Goal: Entertainment & Leisure: Browse casually

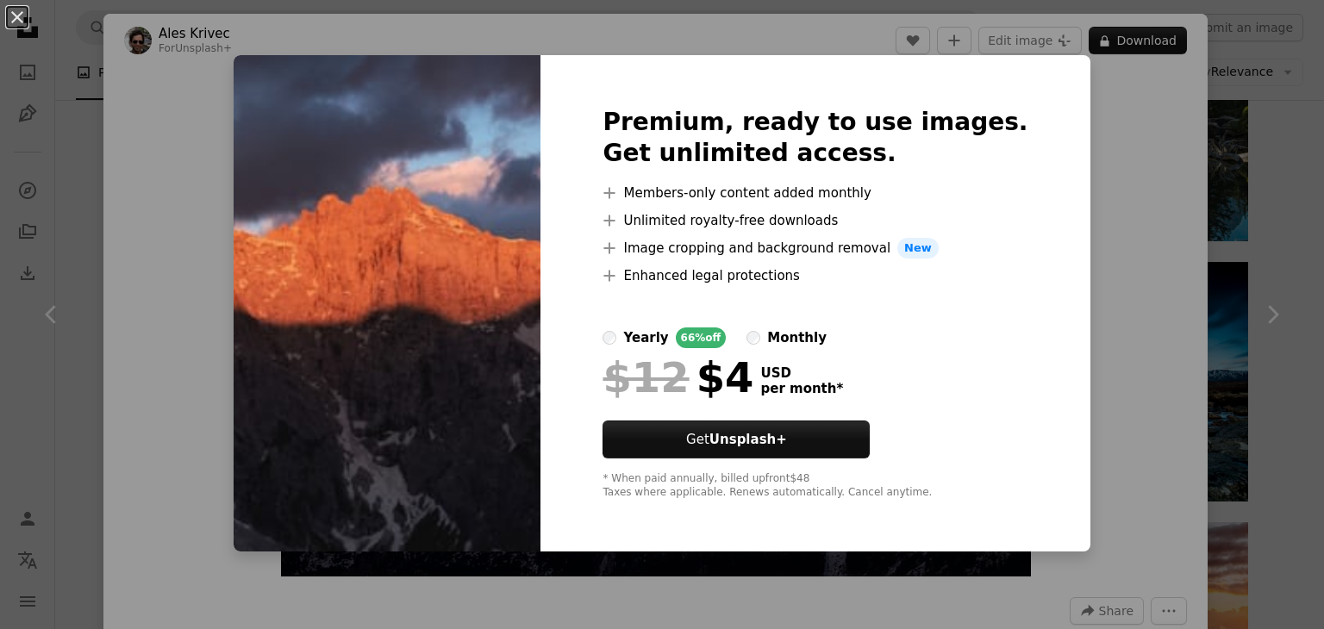
scroll to position [1780, 0]
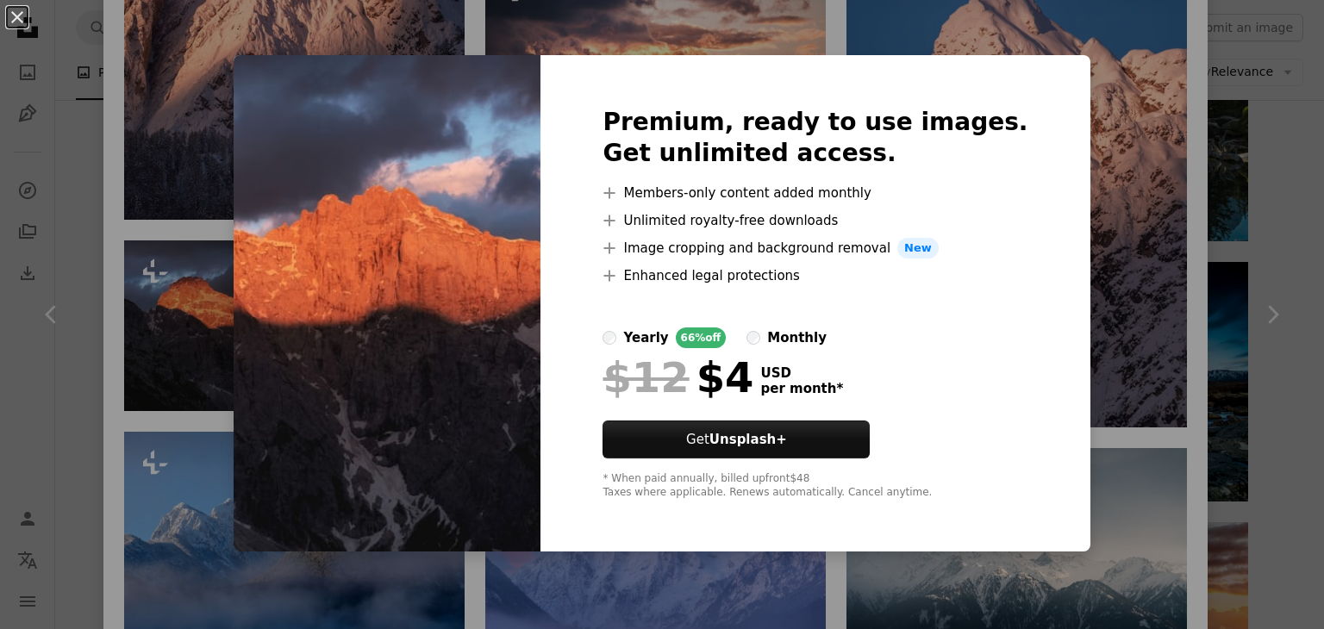
click at [861, 564] on div "An X shape Premium, ready to use images. Get unlimited access. A plus sign Memb…" at bounding box center [662, 314] width 1324 height 629
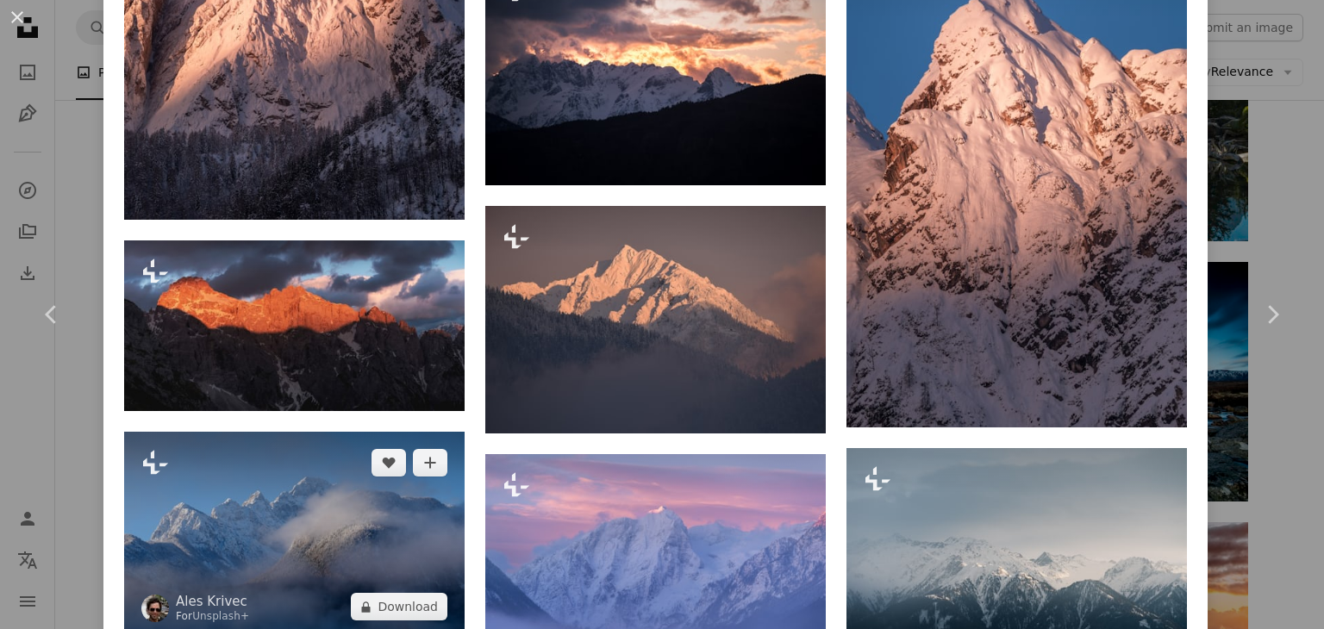
scroll to position [1873, 0]
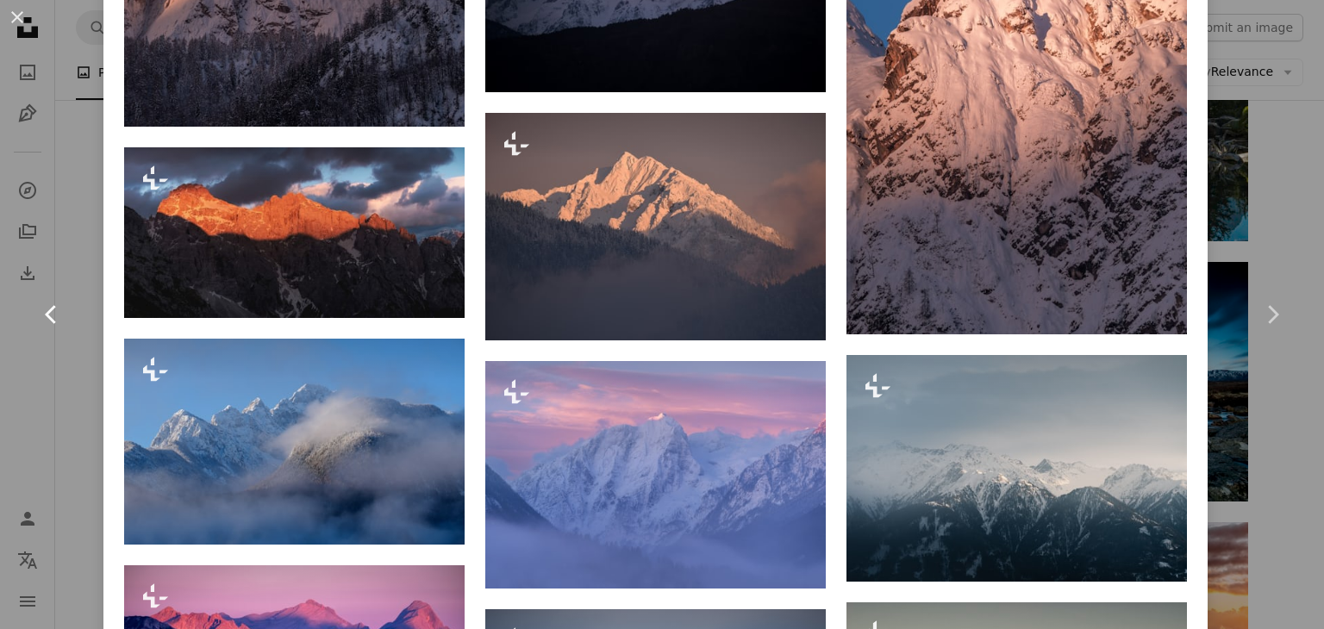
click at [95, 232] on link "Chevron left" at bounding box center [51, 315] width 103 height 166
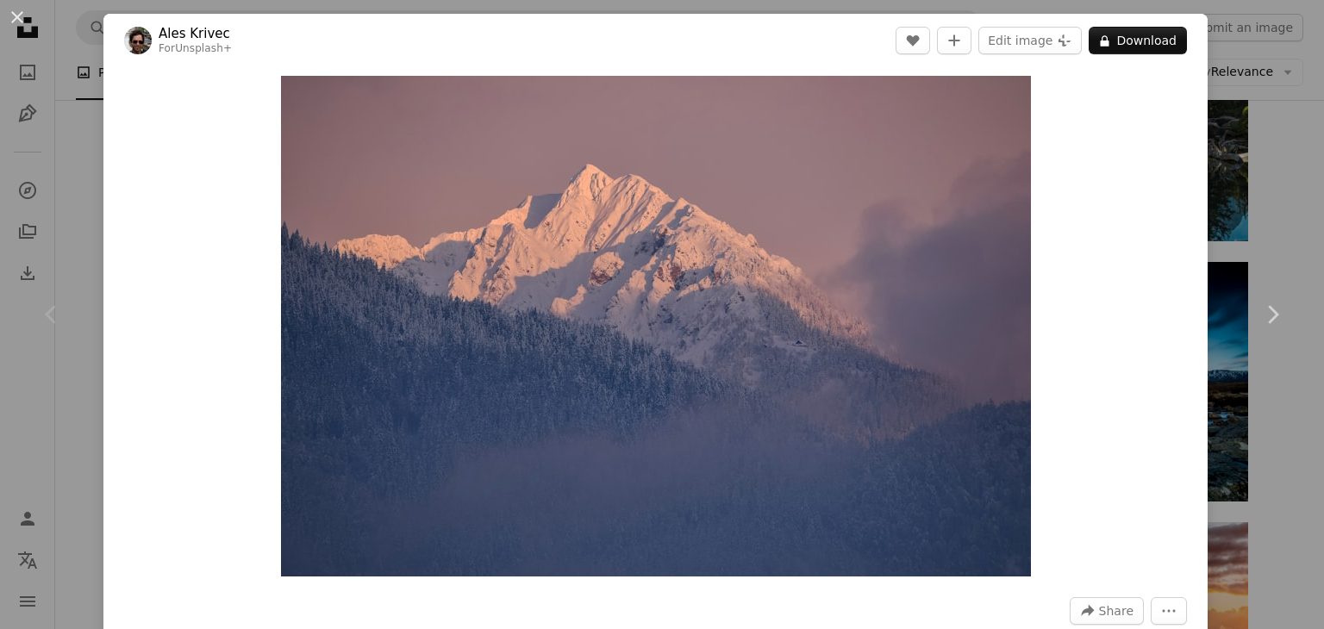
click at [1212, 194] on div "An X shape Chevron left Chevron right Ales Krivec For Unsplash+ A heart A plus …" at bounding box center [662, 314] width 1324 height 629
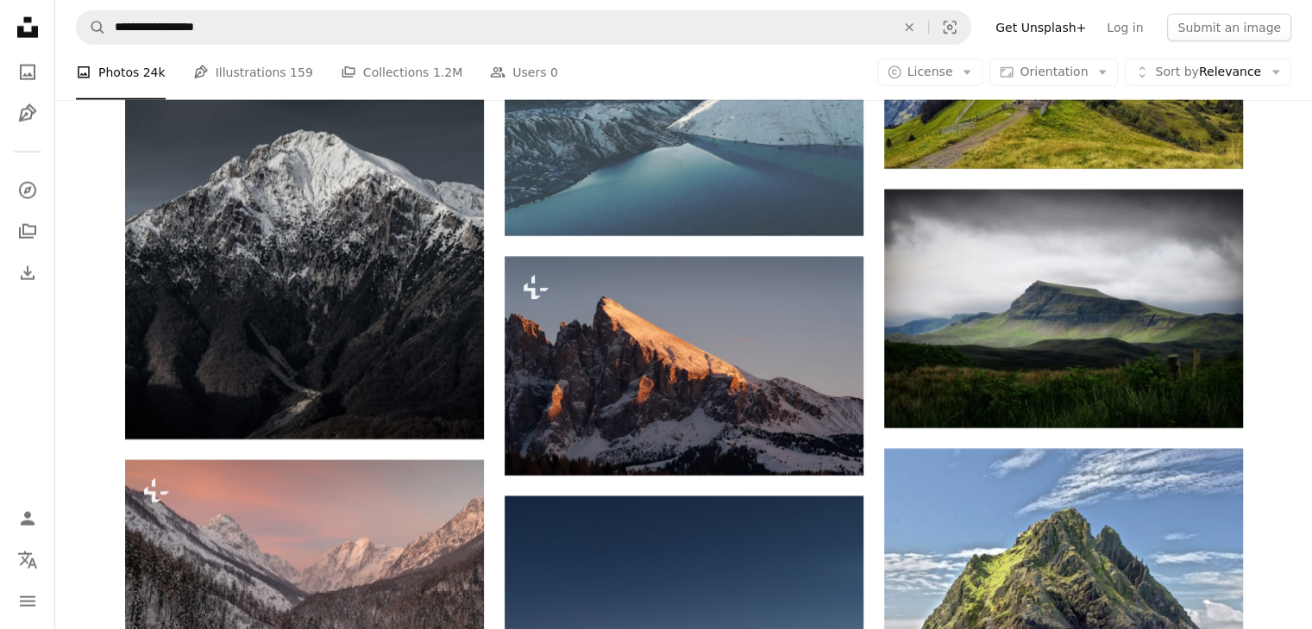
scroll to position [4204, 0]
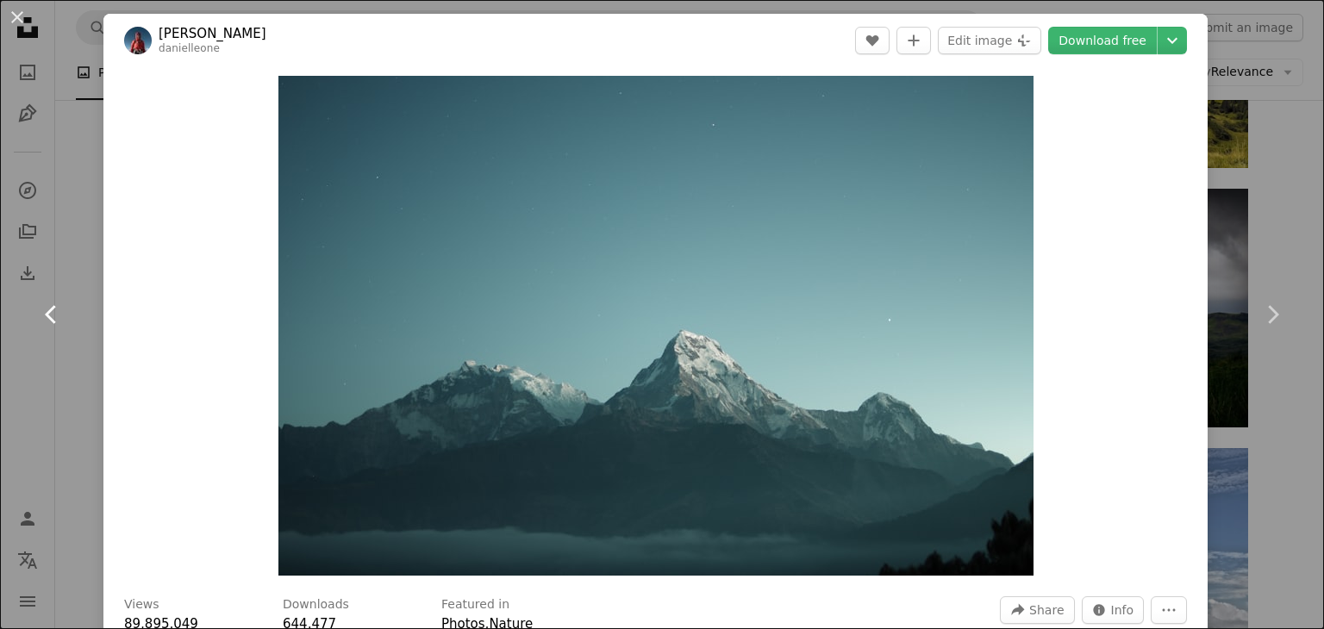
click at [69, 315] on link "Chevron left" at bounding box center [51, 315] width 103 height 166
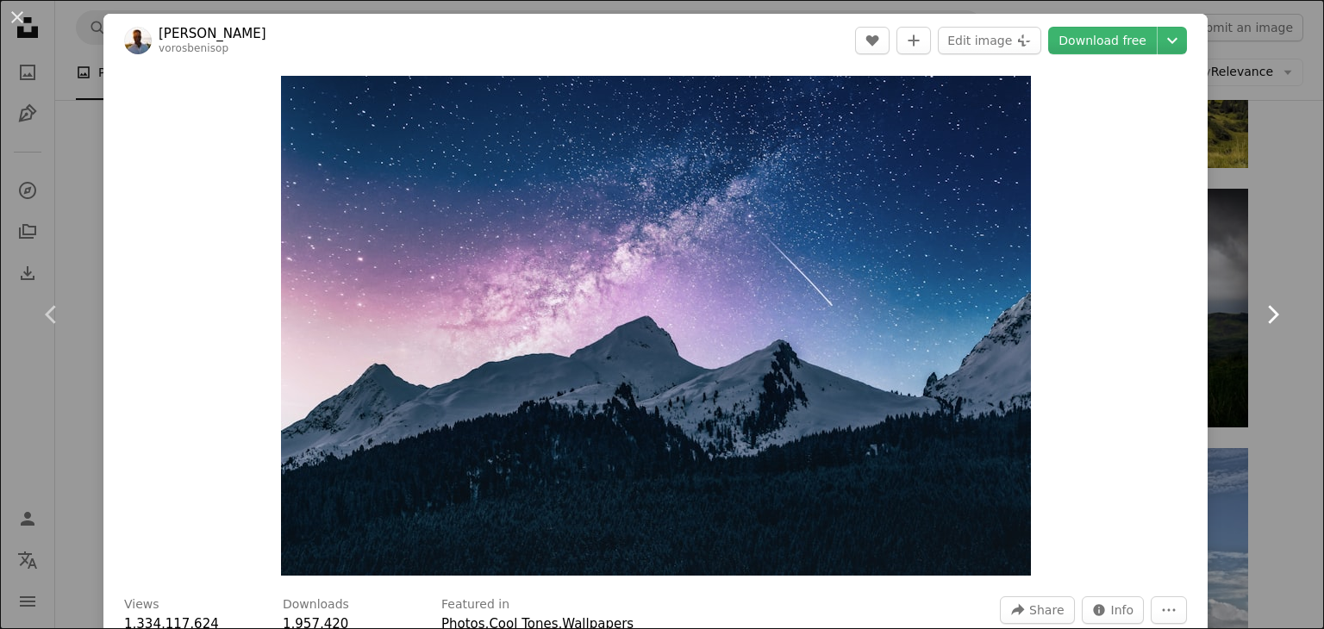
click at [1284, 287] on link "Chevron right" at bounding box center [1272, 315] width 103 height 166
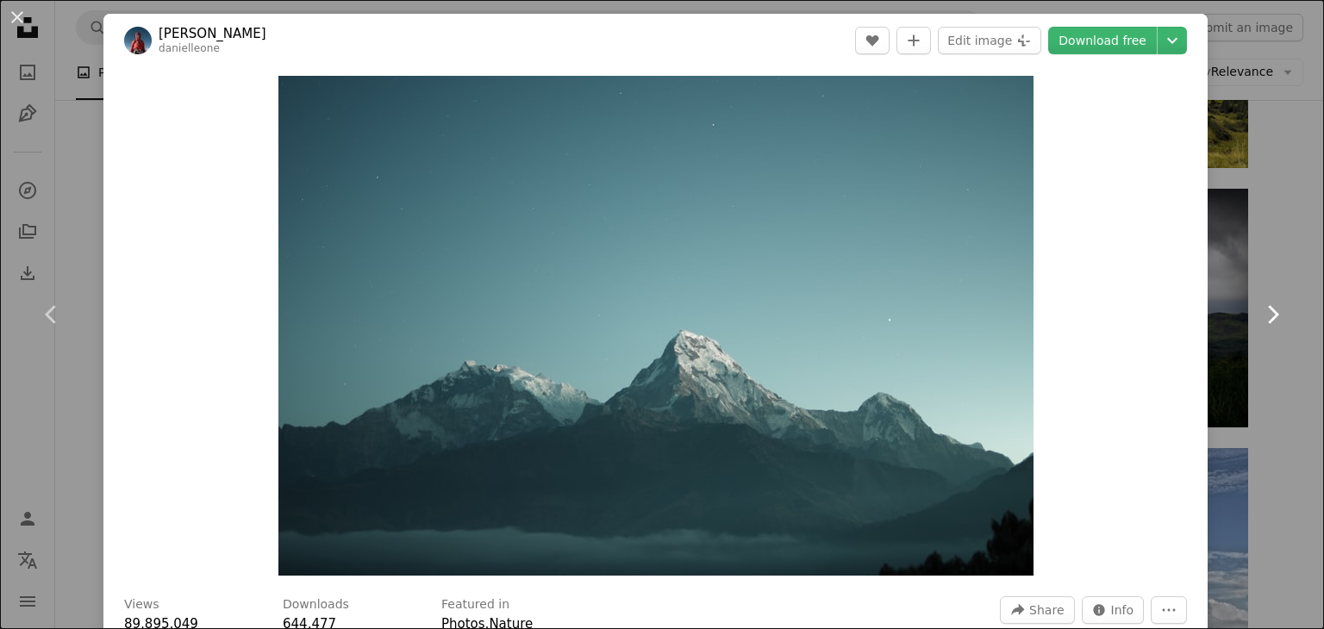
click at [1261, 266] on link "Chevron right" at bounding box center [1272, 315] width 103 height 166
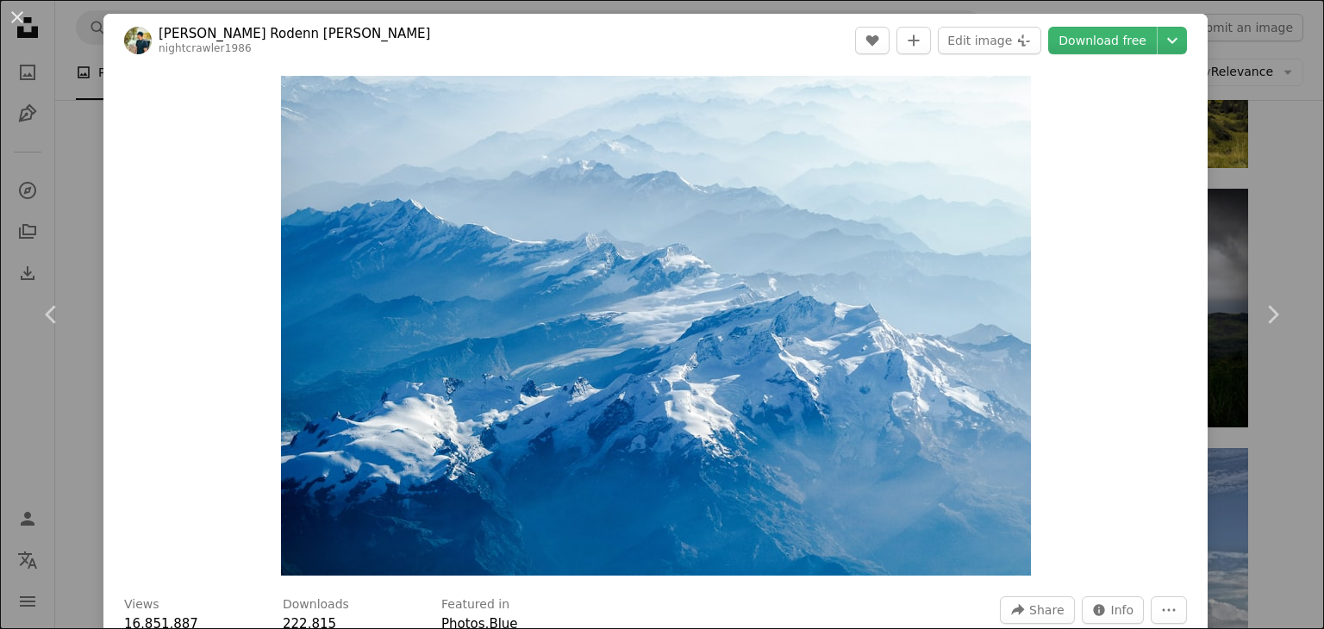
click at [1220, 117] on div "An X shape Chevron left Chevron right [PERSON_NAME] [PERSON_NAME] nightcrawler1…" at bounding box center [662, 314] width 1324 height 629
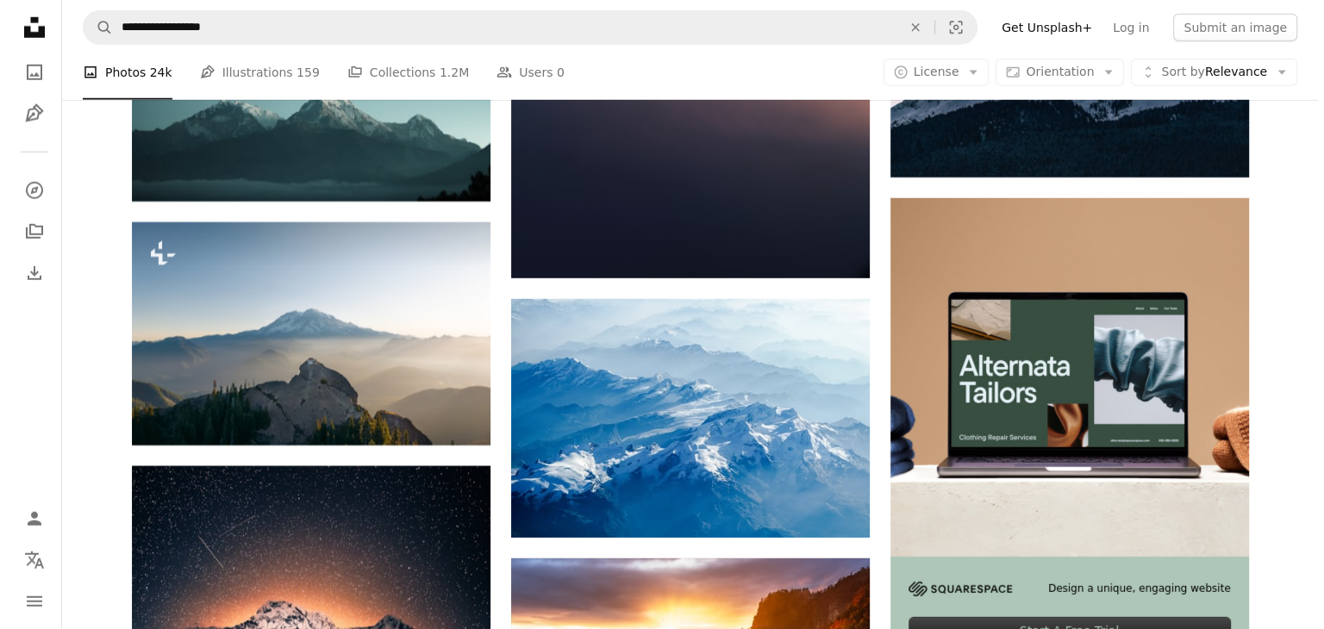
scroll to position [4977, 0]
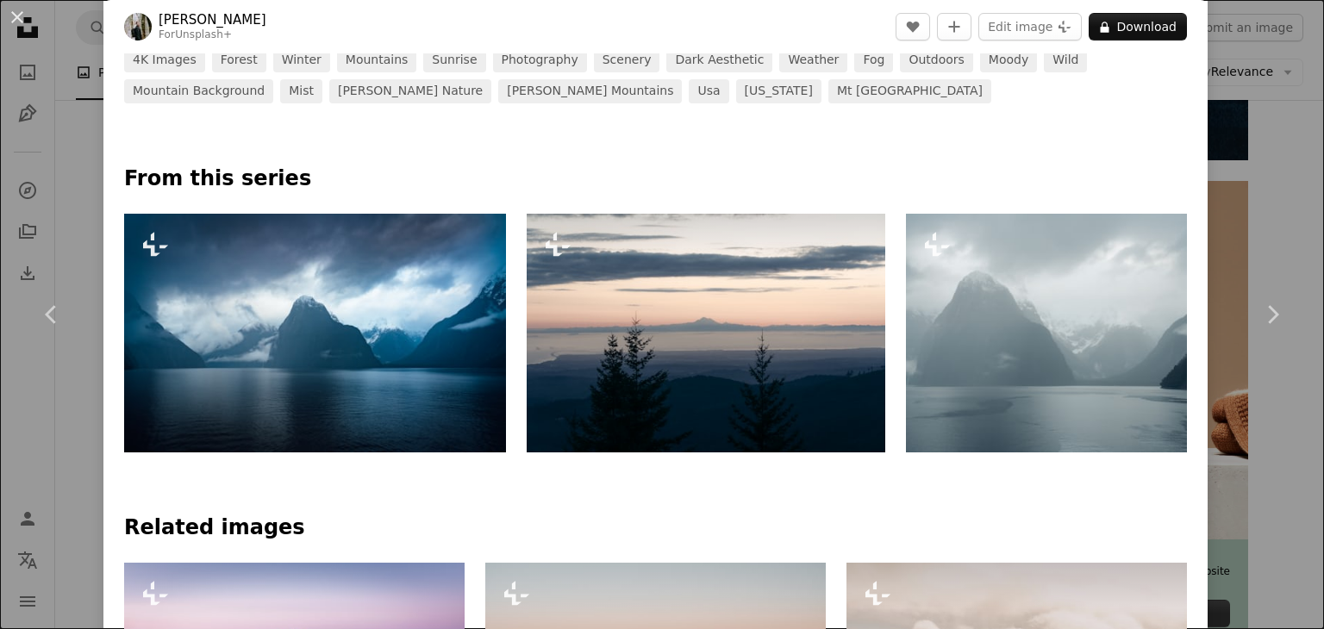
scroll to position [1017, 0]
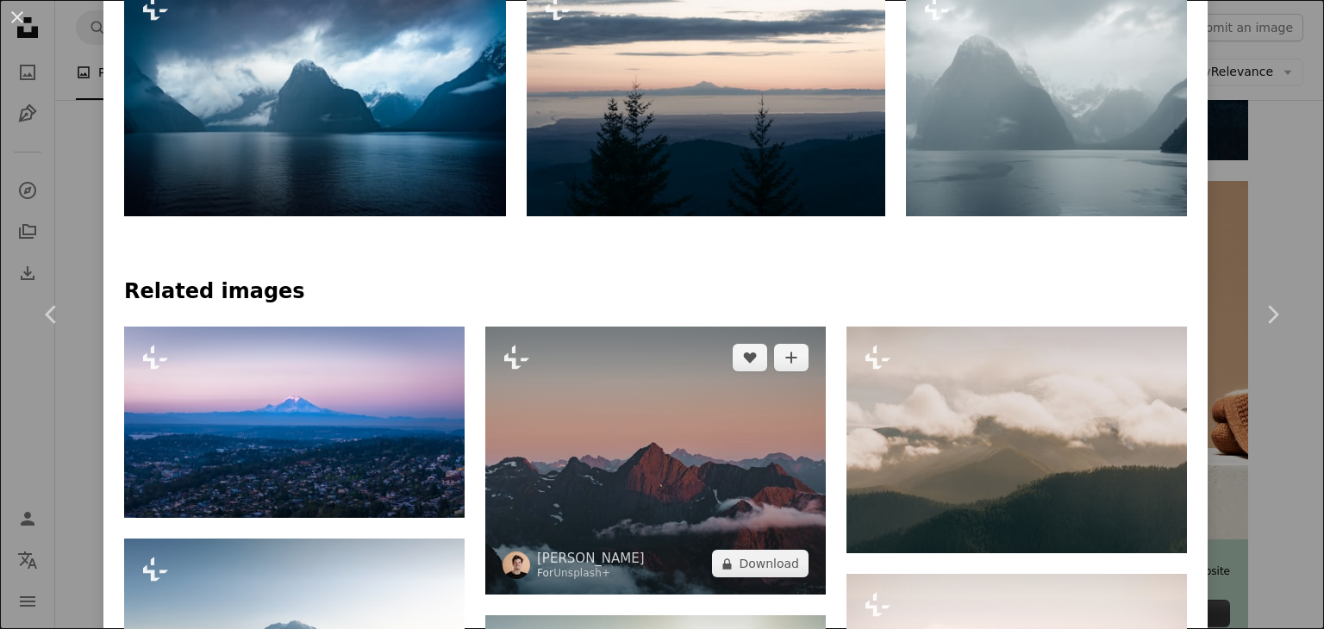
click at [598, 444] on img at bounding box center [655, 461] width 341 height 268
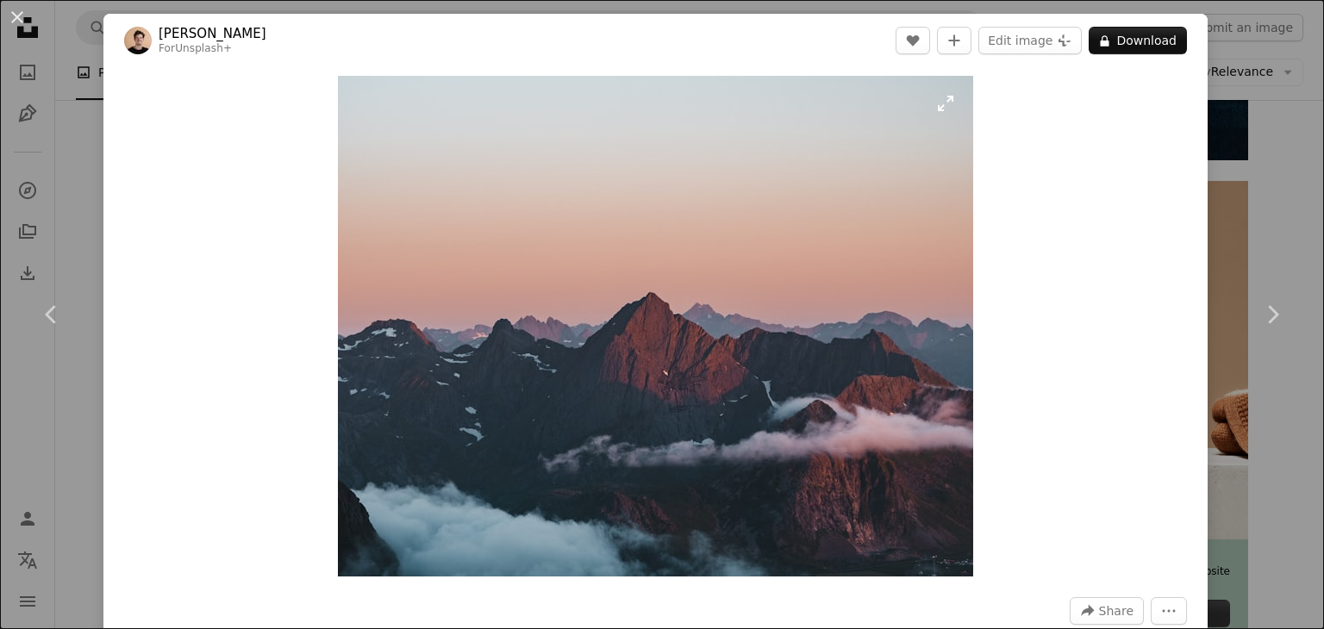
drag, startPoint x: 417, startPoint y: 203, endPoint x: 379, endPoint y: 103, distance: 106.2
click at [379, 103] on img "Zoom in on this image" at bounding box center [655, 326] width 635 height 501
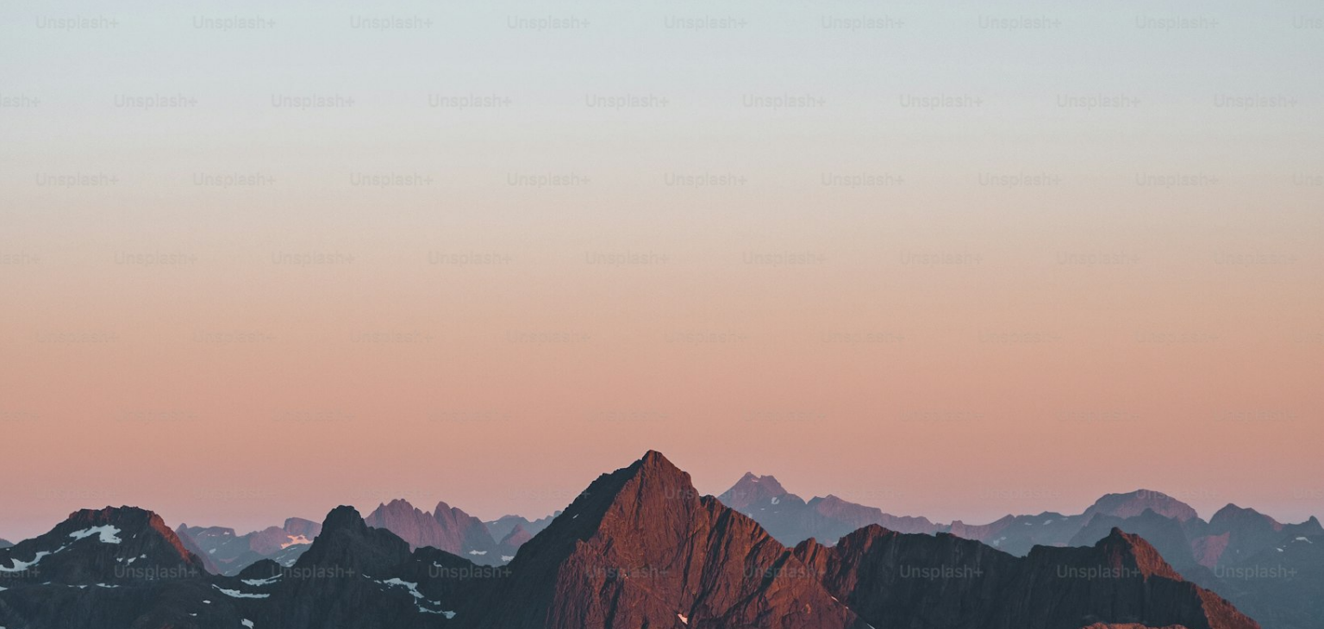
scroll to position [393, 0]
